Goal: Transaction & Acquisition: Download file/media

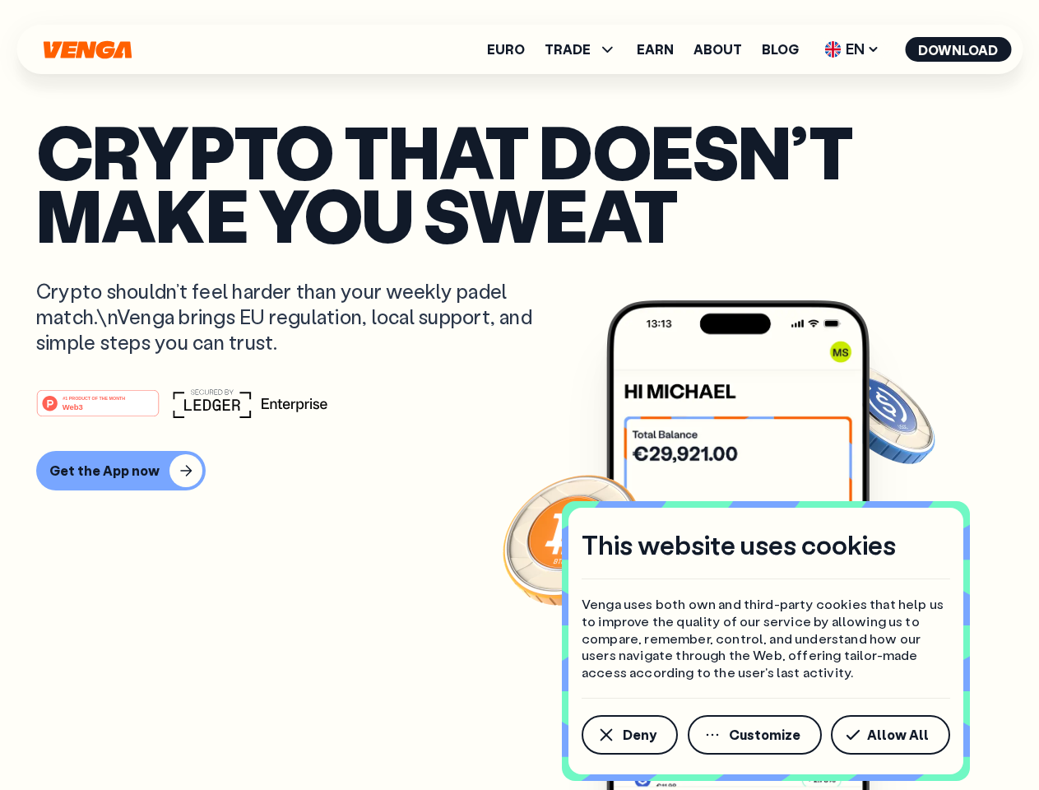
click at [519, 395] on div "#1 PRODUCT OF THE MONTH Web3" at bounding box center [519, 403] width 967 height 30
click at [629, 735] on span "Deny" at bounding box center [640, 734] width 34 height 13
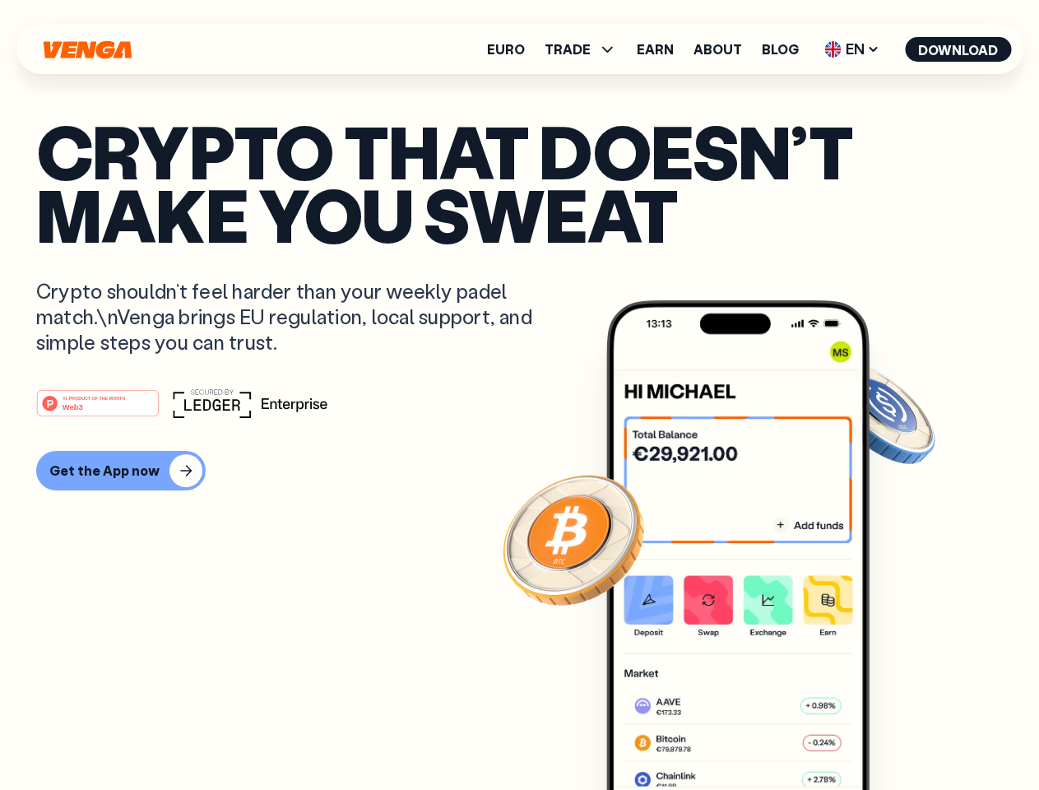
click at [756, 735] on img at bounding box center [737, 575] width 263 height 551
click at [893, 735] on article "Crypto that doesn’t make you sweat Crypto shouldn’t feel harder than your weekl…" at bounding box center [519, 427] width 967 height 617
click at [586, 49] on span "TRADE" at bounding box center [568, 49] width 46 height 13
click at [852, 49] on span "EN" at bounding box center [852, 49] width 67 height 26
click at [958, 49] on button "Download" at bounding box center [958, 49] width 106 height 25
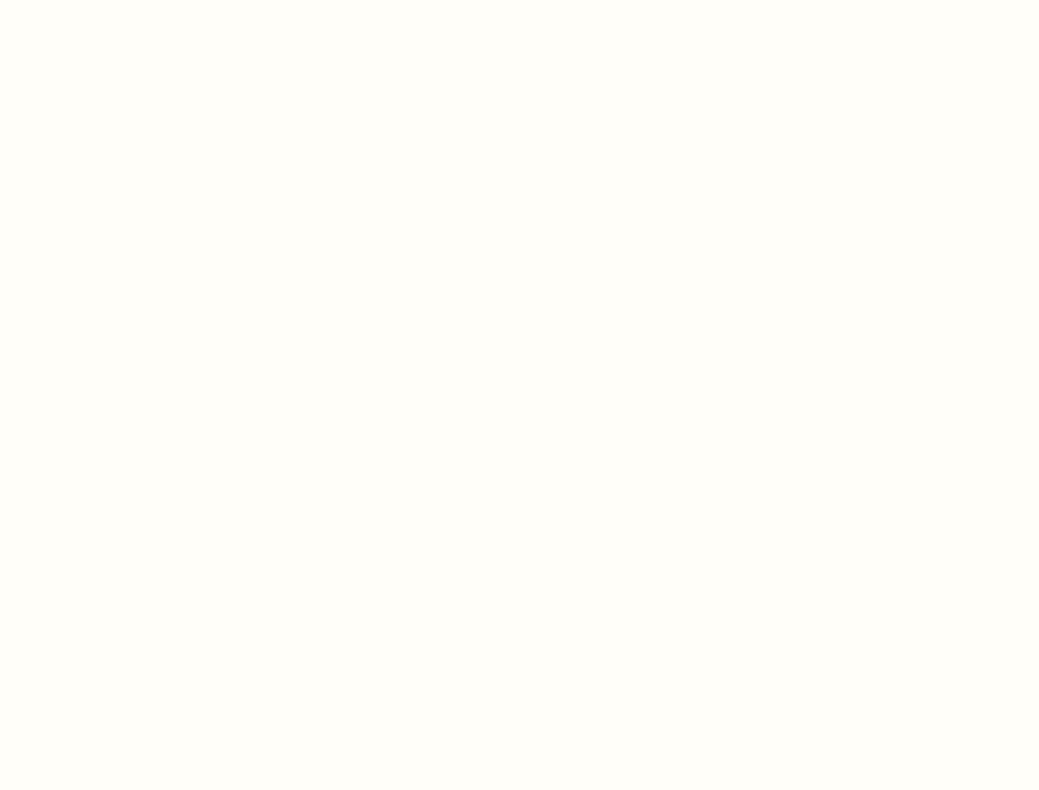
click at [118, 0] on html "This website uses cookies Venga uses both own and third-party cookies that help…" at bounding box center [519, 0] width 1039 height 0
click at [100, 0] on html "This website uses cookies Venga uses both own and third-party cookies that help…" at bounding box center [519, 0] width 1039 height 0
